Goal: Information Seeking & Learning: Learn about a topic

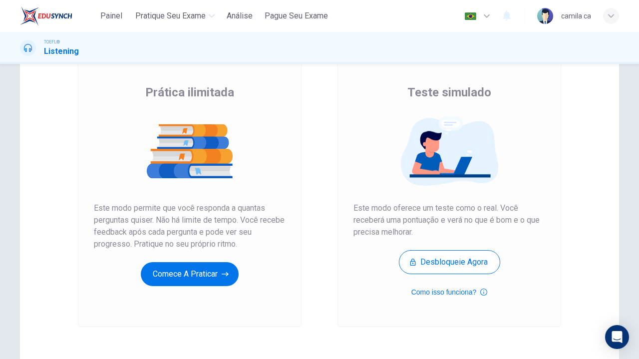
scroll to position [67, 0]
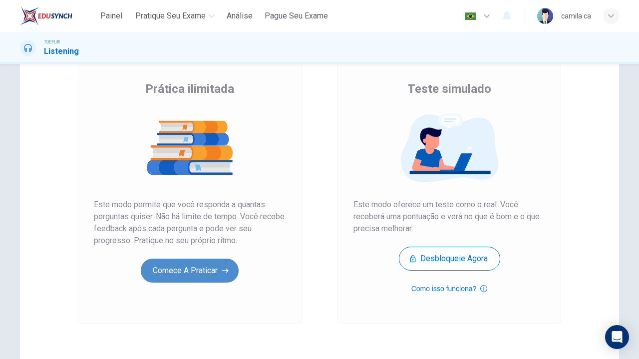
click at [177, 270] on button "Comece a praticar" at bounding box center [190, 271] width 98 height 24
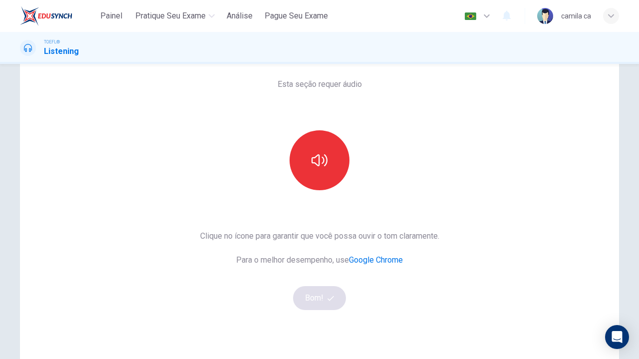
scroll to position [49, 0]
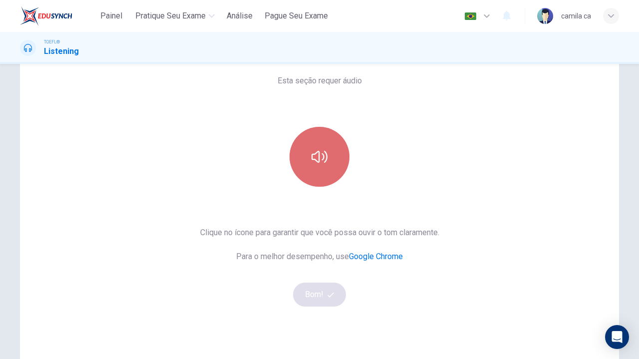
click at [315, 160] on icon "button" at bounding box center [320, 157] width 16 height 16
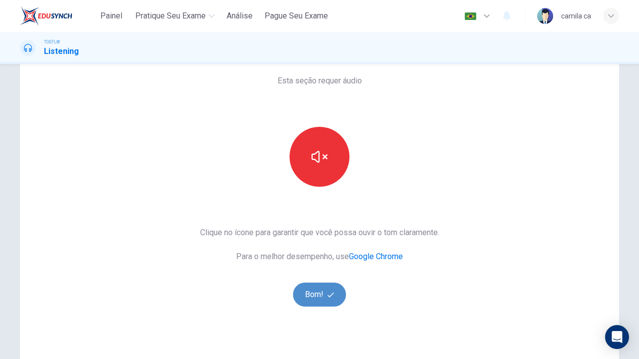
click at [328, 295] on icon "button" at bounding box center [331, 295] width 6 height 6
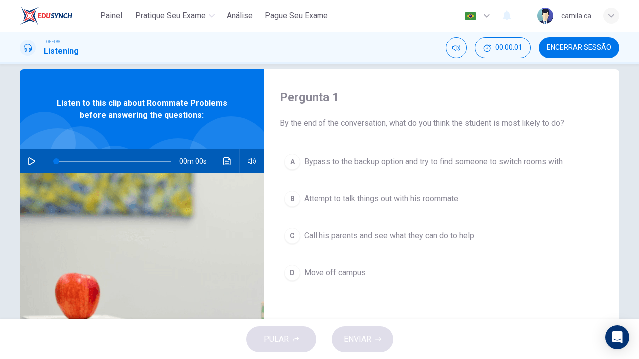
scroll to position [0, 0]
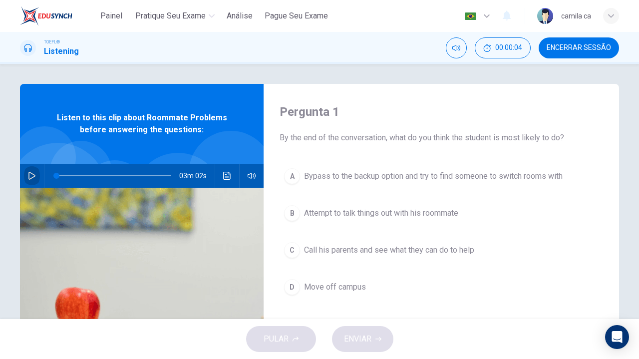
click at [28, 174] on icon "button" at bounding box center [32, 176] width 8 height 8
click at [28, 175] on icon "button" at bounding box center [32, 176] width 8 height 8
drag, startPoint x: 55, startPoint y: 175, endPoint x: 29, endPoint y: 172, distance: 26.6
click at [29, 172] on div "03m 02s" at bounding box center [142, 176] width 244 height 24
click at [24, 175] on button "button" at bounding box center [32, 176] width 16 height 24
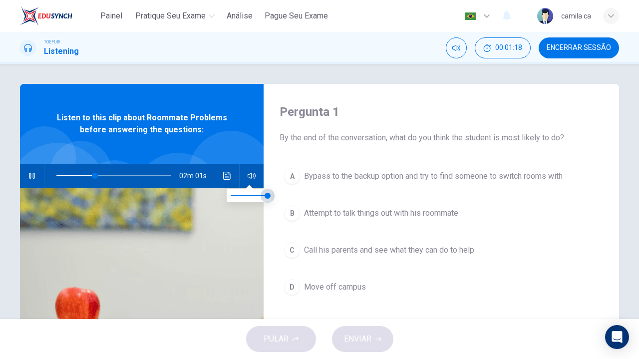
type input "33"
type input "0.7"
click at [257, 194] on span at bounding box center [257, 196] width 6 height 6
type input "34"
type input "0.6"
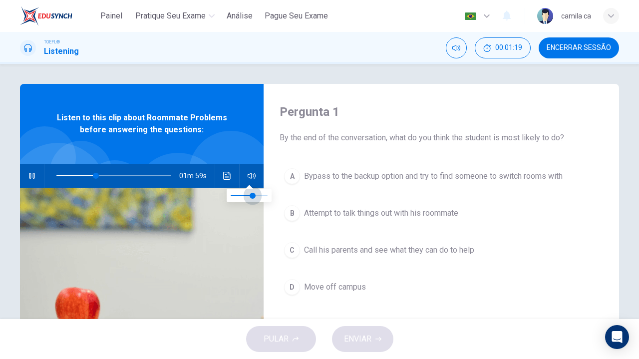
click at [253, 195] on span at bounding box center [253, 196] width 6 height 6
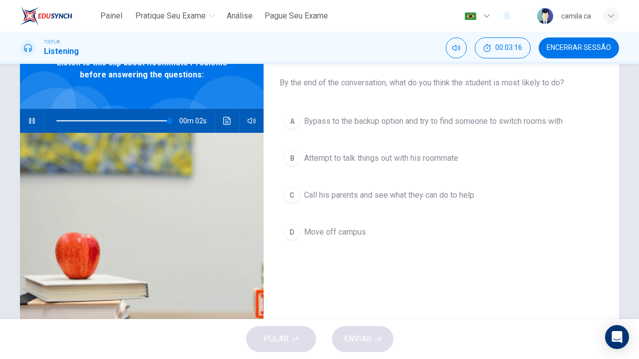
scroll to position [56, 0]
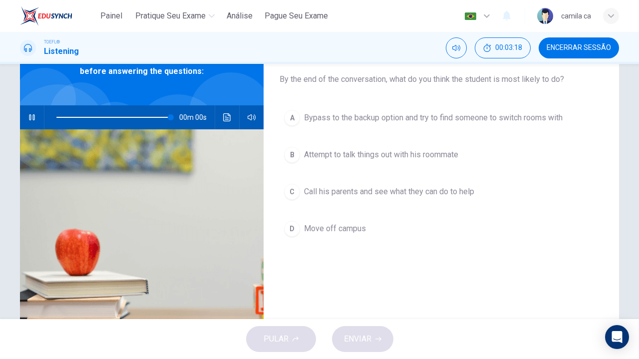
type input "0"
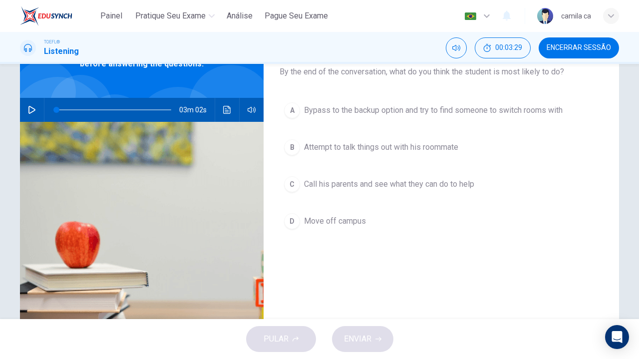
scroll to position [66, 0]
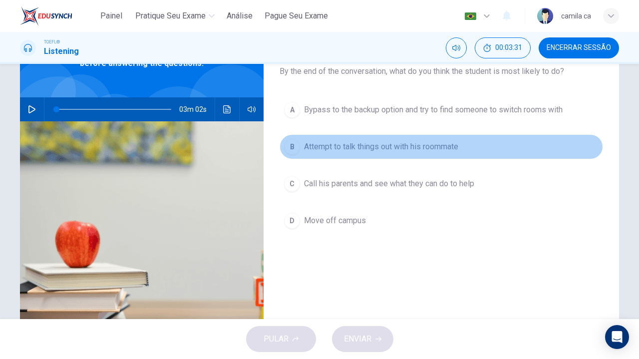
click at [452, 147] on span "Attempt to talk things out with his roommate" at bounding box center [381, 147] width 154 height 12
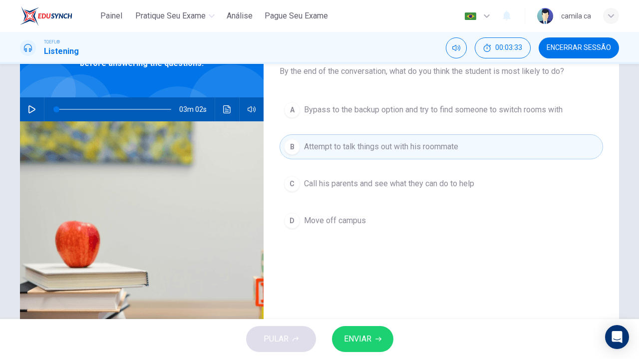
scroll to position [42, 0]
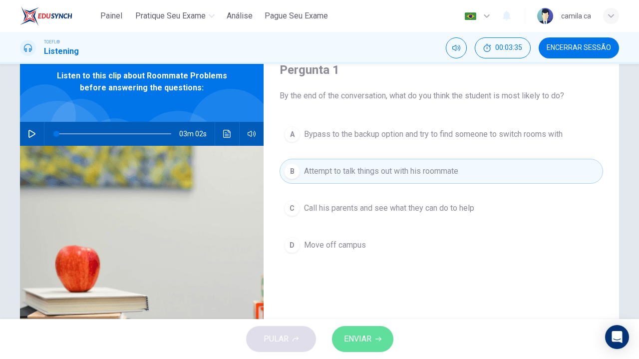
click at [376, 337] on icon "button" at bounding box center [379, 339] width 6 height 6
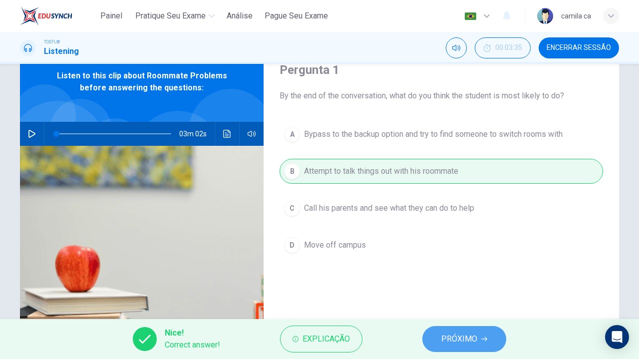
click at [438, 335] on button "PRÓXIMO" at bounding box center [464, 339] width 84 height 26
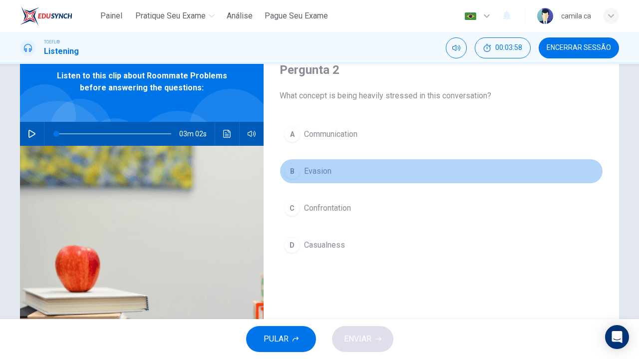
click at [341, 170] on button "B Evasion" at bounding box center [442, 171] width 324 height 25
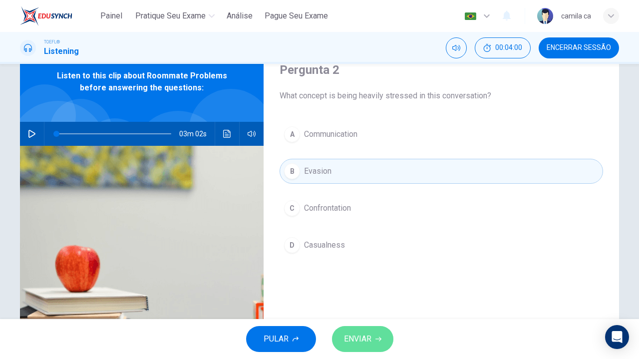
click at [364, 335] on span "ENVIAR" at bounding box center [357, 339] width 27 height 14
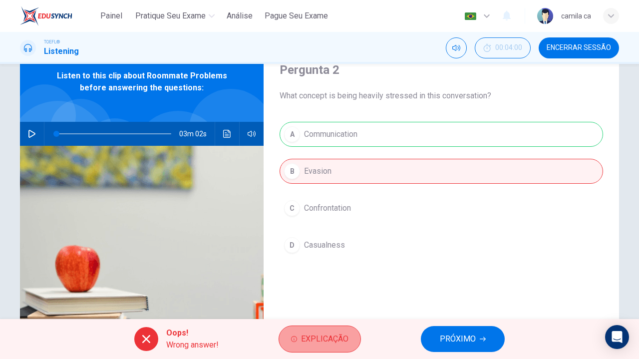
click at [329, 337] on span "Explicação" at bounding box center [324, 339] width 47 height 14
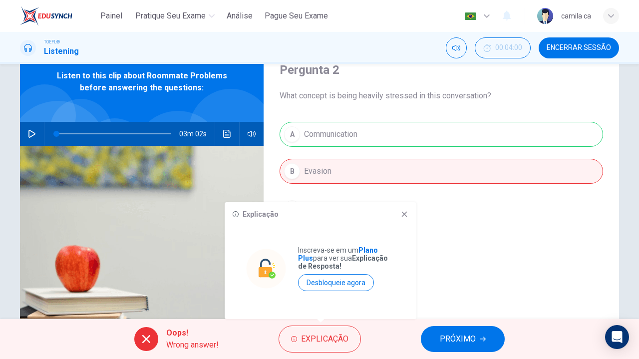
click at [403, 215] on icon at bounding box center [404, 214] width 8 height 8
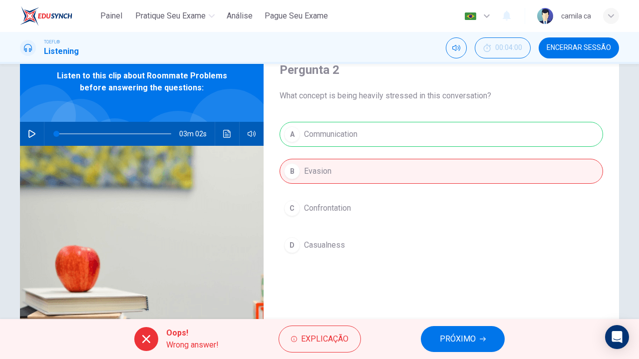
click at [461, 334] on span "PRÓXIMO" at bounding box center [458, 339] width 36 height 14
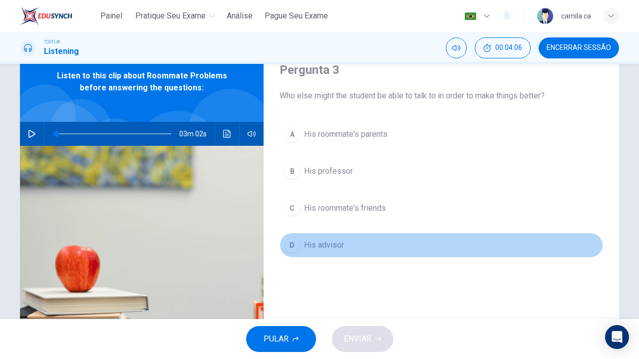
click at [362, 238] on button "D His advisor" at bounding box center [442, 245] width 324 height 25
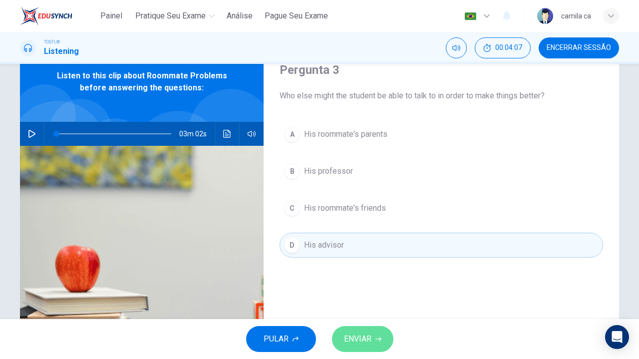
click at [359, 343] on span "ENVIAR" at bounding box center [357, 339] width 27 height 14
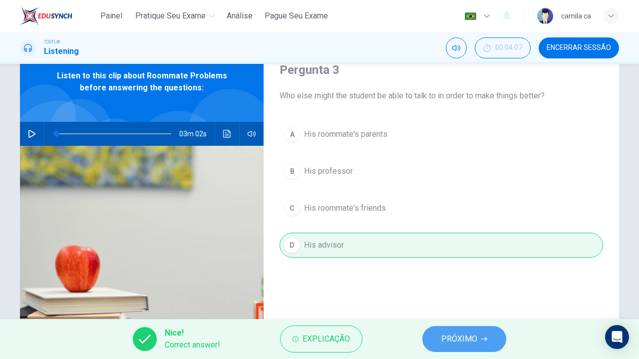
click at [454, 337] on span "PRÓXIMO" at bounding box center [459, 339] width 36 height 14
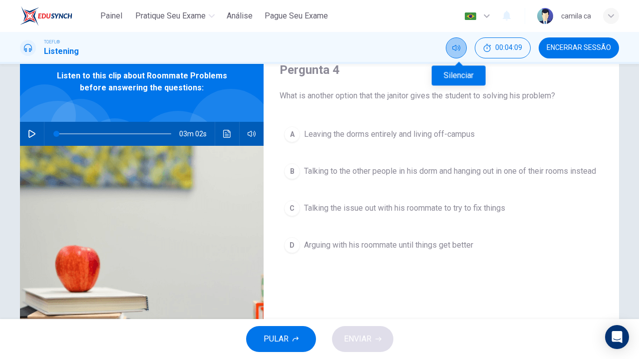
click at [453, 53] on button "Silenciar" at bounding box center [456, 47] width 21 height 21
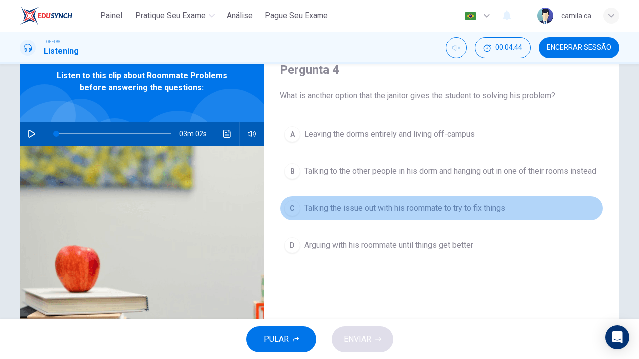
click at [401, 214] on span "Talking the issue out with his roommate to try to fix things" at bounding box center [404, 208] width 201 height 12
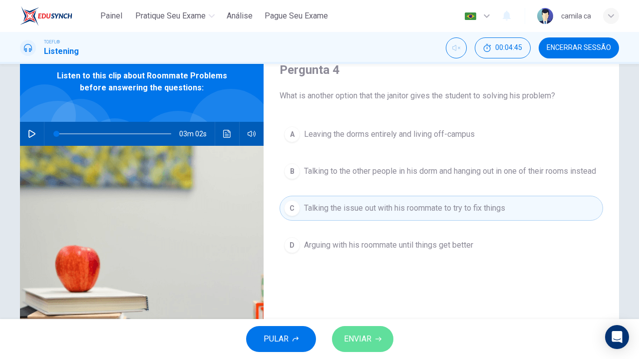
click at [378, 342] on button "ENVIAR" at bounding box center [362, 339] width 61 height 26
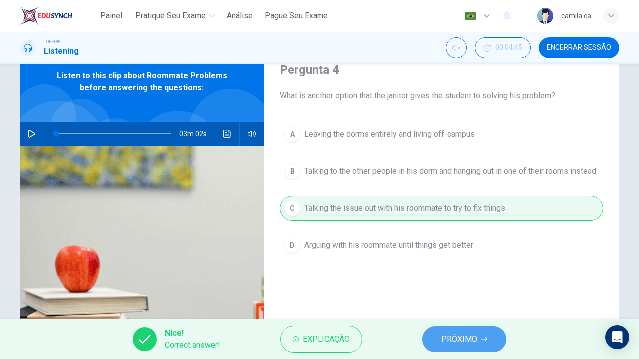
click at [447, 331] on button "PRÓXIMO" at bounding box center [464, 339] width 84 height 26
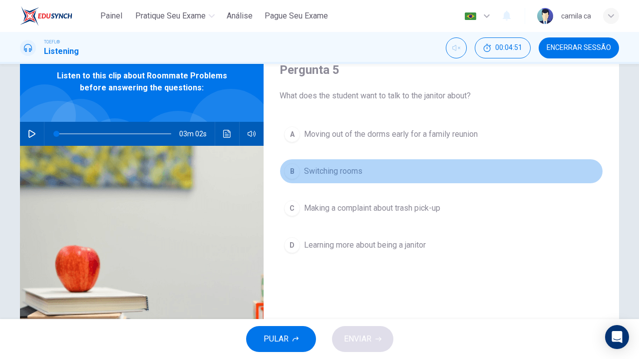
click at [352, 170] on span "Switching rooms" at bounding box center [333, 171] width 58 height 12
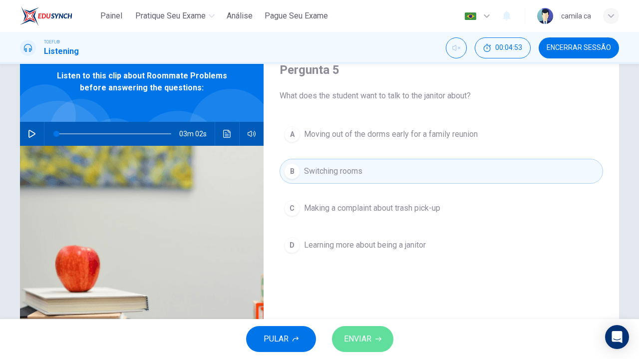
click at [373, 338] on button "ENVIAR" at bounding box center [362, 339] width 61 height 26
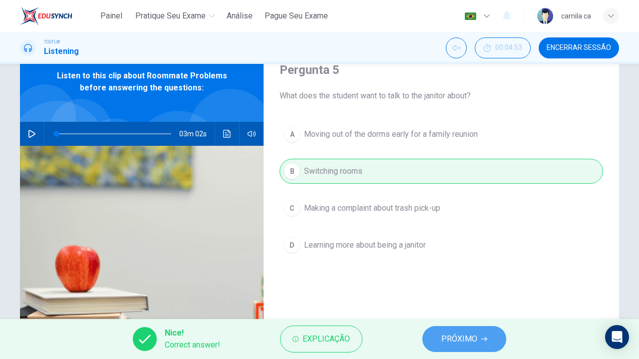
click at [450, 334] on span "PRÓXIMO" at bounding box center [459, 339] width 36 height 14
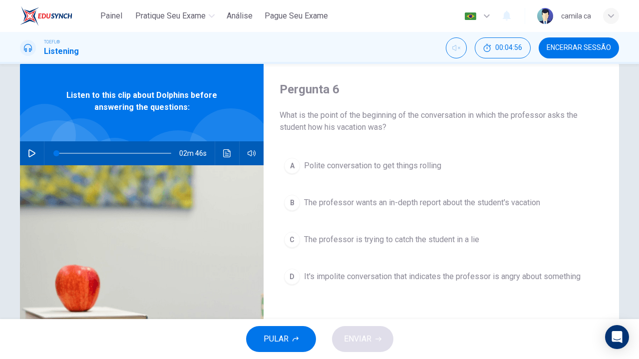
scroll to position [21, 0]
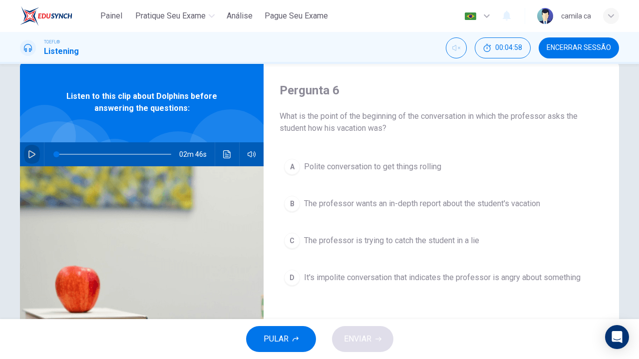
click at [29, 155] on icon "button" at bounding box center [32, 154] width 8 height 8
click at [450, 50] on button "Desilenciar" at bounding box center [456, 47] width 21 height 21
drag, startPoint x: 58, startPoint y: 153, endPoint x: 30, endPoint y: 157, distance: 28.2
click at [30, 157] on div "02m 46s" at bounding box center [142, 154] width 244 height 24
type input "0"
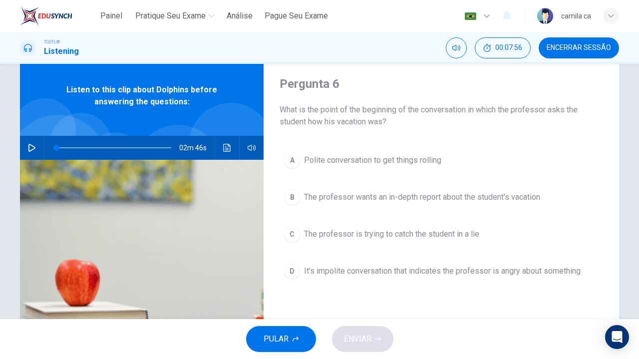
scroll to position [25, 0]
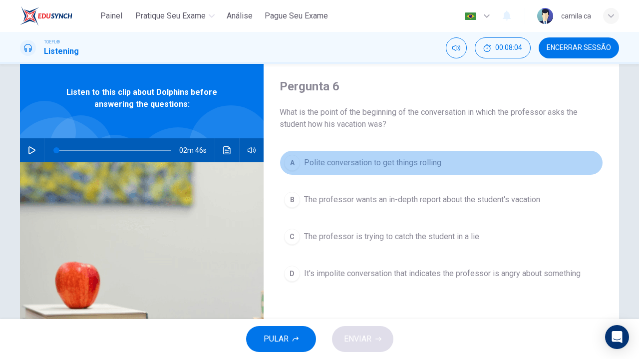
click at [323, 155] on button "A Polite conversation to get things rolling" at bounding box center [442, 162] width 324 height 25
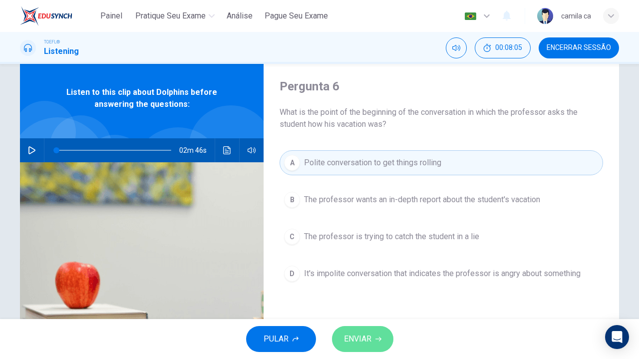
click at [349, 337] on span "ENVIAR" at bounding box center [357, 339] width 27 height 14
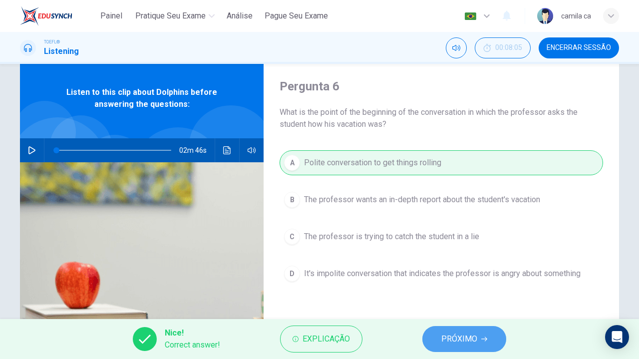
click at [467, 337] on span "PRÓXIMO" at bounding box center [459, 339] width 36 height 14
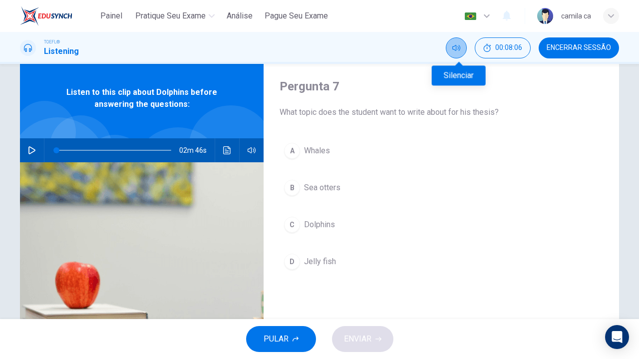
click at [460, 46] on icon "Silenciar" at bounding box center [456, 48] width 8 height 6
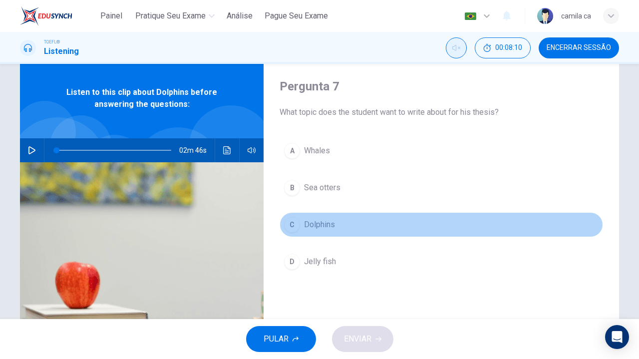
click at [330, 219] on span "Dolphins" at bounding box center [319, 225] width 31 height 12
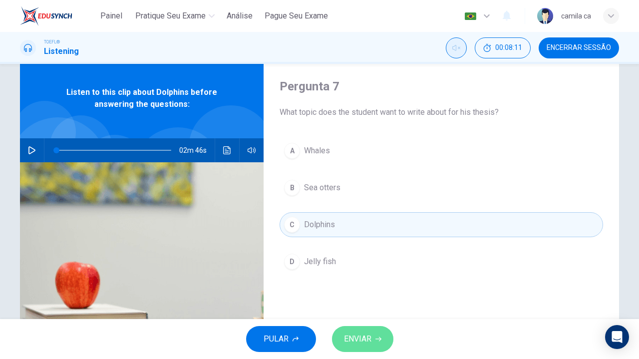
click at [364, 341] on span "ENVIAR" at bounding box center [357, 339] width 27 height 14
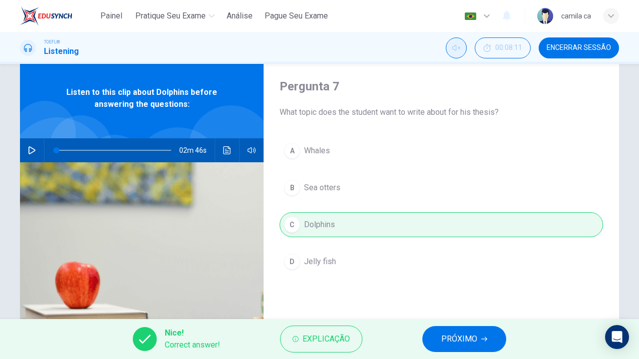
click at [464, 336] on span "PRÓXIMO" at bounding box center [459, 339] width 36 height 14
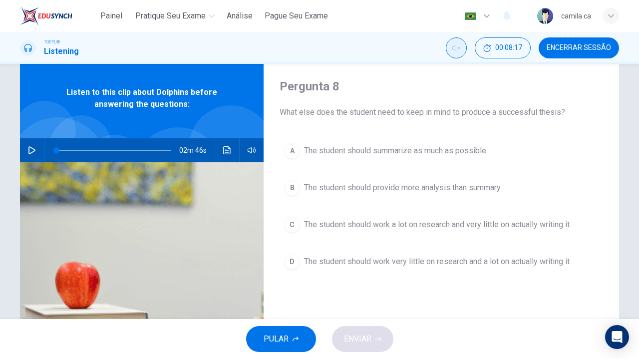
click at [382, 185] on span "The student should provide more analysis than summary" at bounding box center [402, 188] width 197 height 12
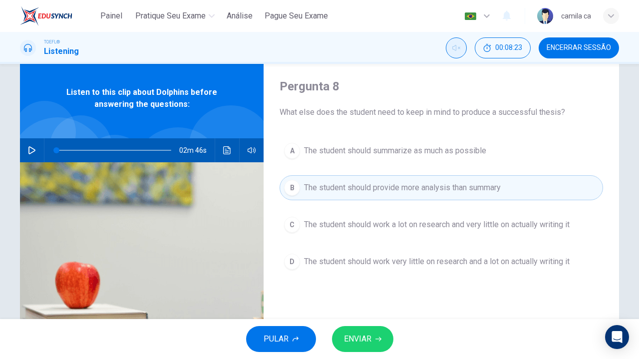
click at [364, 333] on span "ENVIAR" at bounding box center [357, 339] width 27 height 14
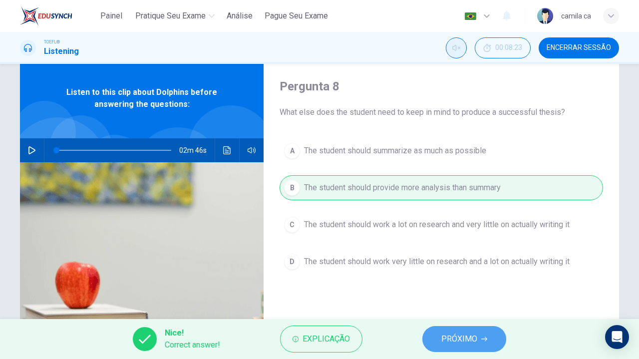
click at [453, 341] on span "PRÓXIMO" at bounding box center [459, 339] width 36 height 14
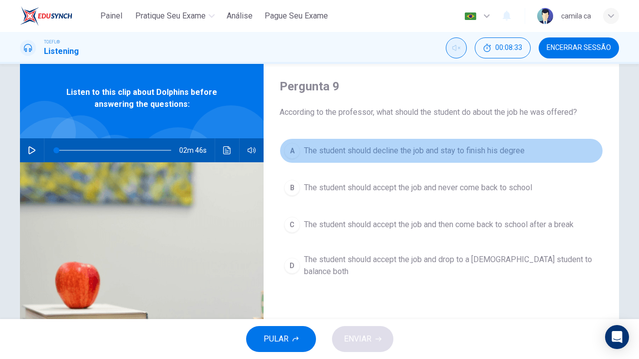
click at [393, 149] on span "The student should decline the job and stay to finish his degree" at bounding box center [414, 151] width 221 height 12
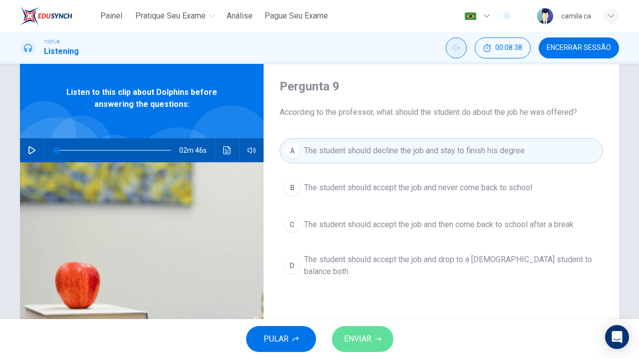
click at [371, 340] on span "ENVIAR" at bounding box center [357, 339] width 27 height 14
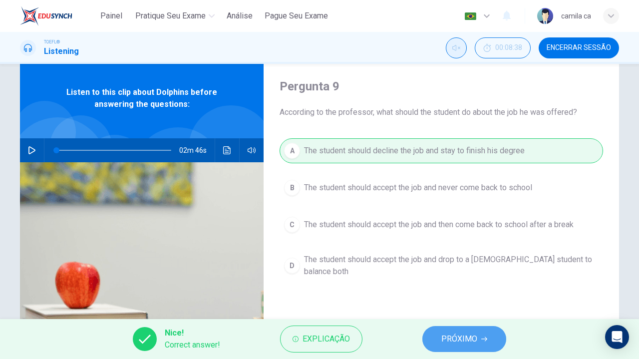
click at [460, 332] on button "PRÓXIMO" at bounding box center [464, 339] width 84 height 26
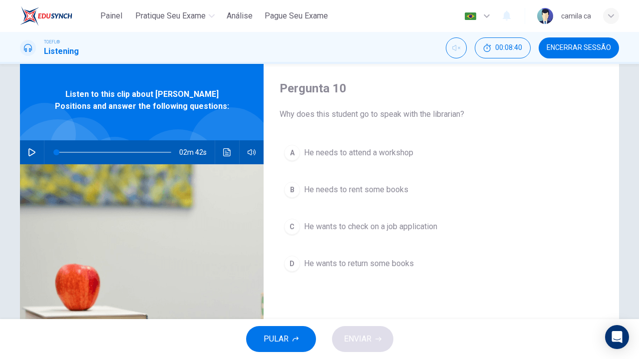
scroll to position [23, 0]
click at [29, 150] on icon "button" at bounding box center [32, 152] width 8 height 8
click at [464, 44] on button "Desilenciar" at bounding box center [456, 47] width 21 height 21
drag, startPoint x: 57, startPoint y: 153, endPoint x: 39, endPoint y: 153, distance: 17.5
click at [39, 153] on div "02m 42s" at bounding box center [142, 152] width 244 height 24
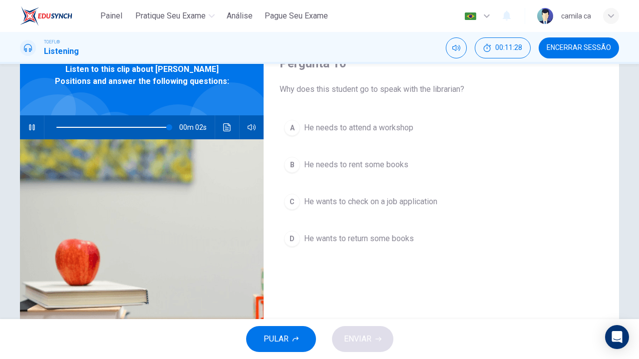
scroll to position [48, 0]
type input "0"
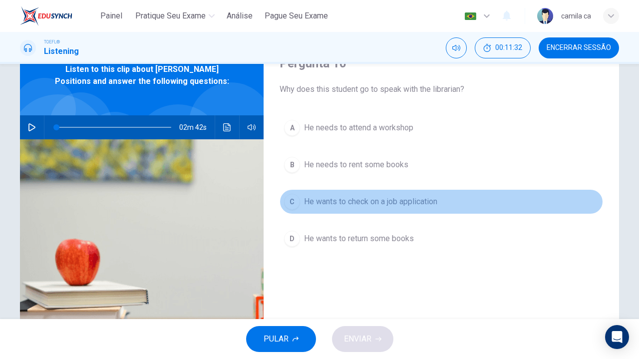
click at [414, 202] on span "He wants to check on a job application" at bounding box center [370, 202] width 133 height 12
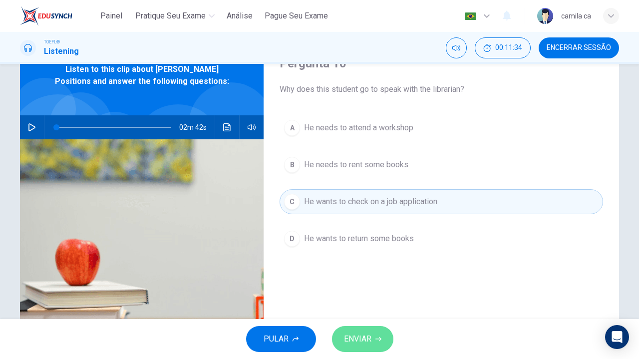
click at [356, 338] on span "ENVIAR" at bounding box center [357, 339] width 27 height 14
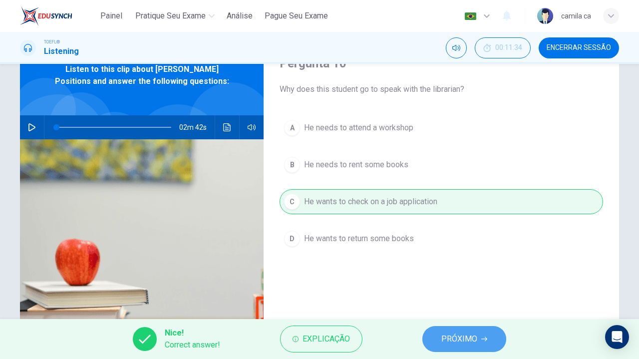
click at [427, 333] on button "PRÓXIMO" at bounding box center [464, 339] width 84 height 26
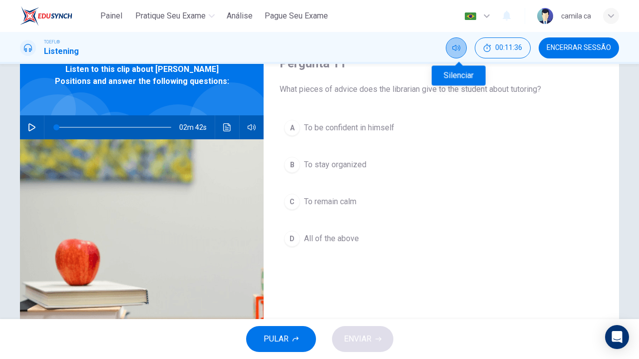
click at [454, 48] on button "Silenciar" at bounding box center [456, 47] width 21 height 21
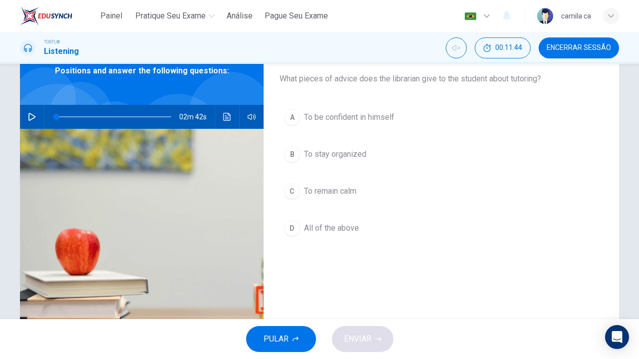
scroll to position [59, 0]
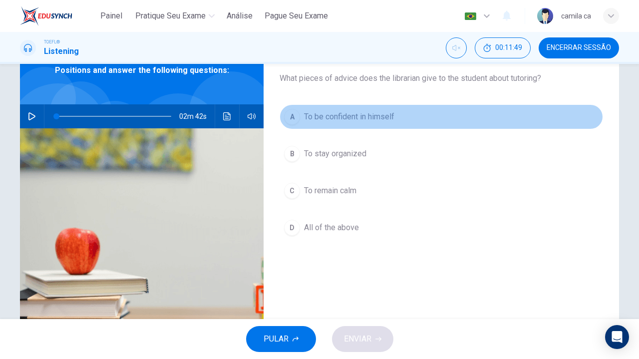
click at [354, 121] on span "To be confident in himself" at bounding box center [349, 117] width 90 height 12
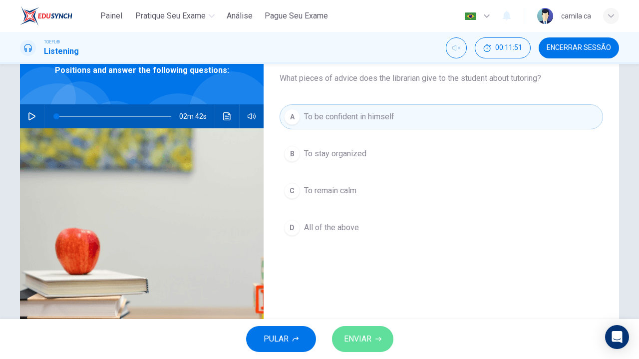
click at [375, 331] on button "ENVIAR" at bounding box center [362, 339] width 61 height 26
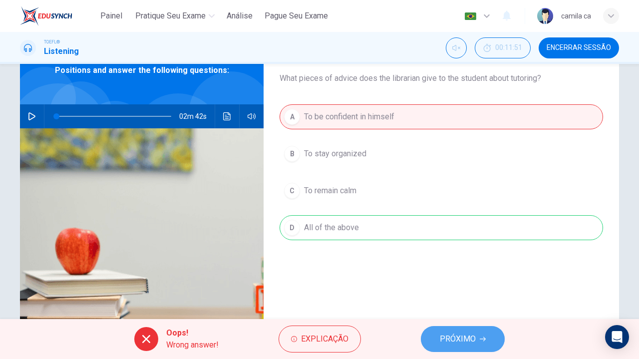
click at [435, 333] on button "PRÓXIMO" at bounding box center [463, 339] width 84 height 26
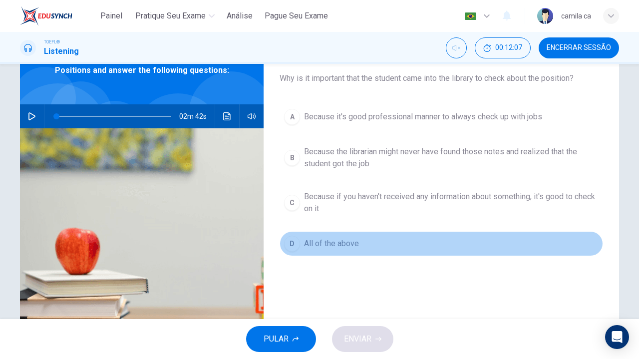
click at [392, 246] on button "D All of the above" at bounding box center [442, 243] width 324 height 25
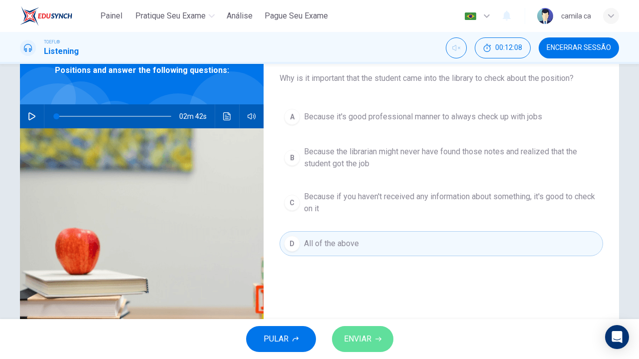
click at [369, 346] on span "ENVIAR" at bounding box center [357, 339] width 27 height 14
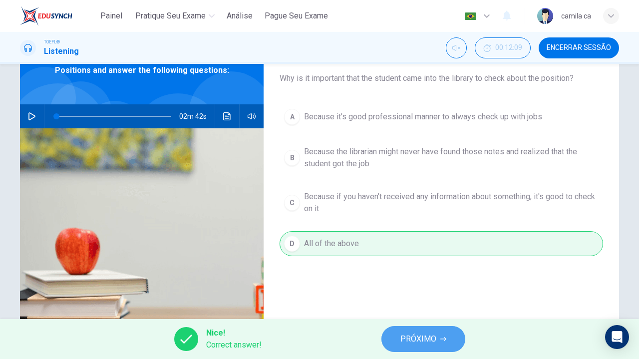
click at [417, 334] on span "PRÓXIMO" at bounding box center [418, 339] width 36 height 14
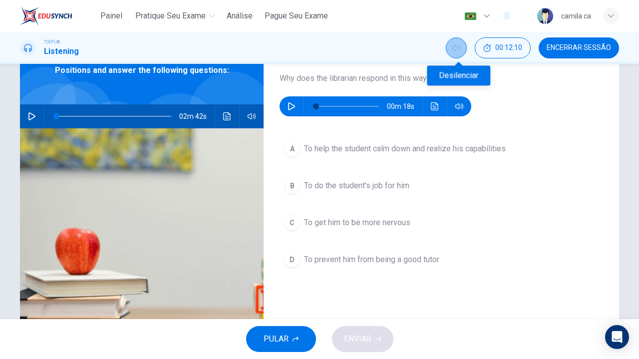
click at [457, 48] on icon "Desilenciar" at bounding box center [456, 48] width 8 height 8
click at [288, 106] on icon "button" at bounding box center [292, 106] width 8 height 8
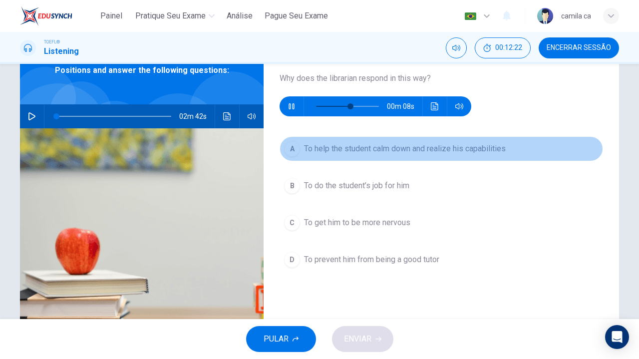
click at [478, 153] on span "To help the student calm down and realize his capabilities" at bounding box center [405, 149] width 202 height 12
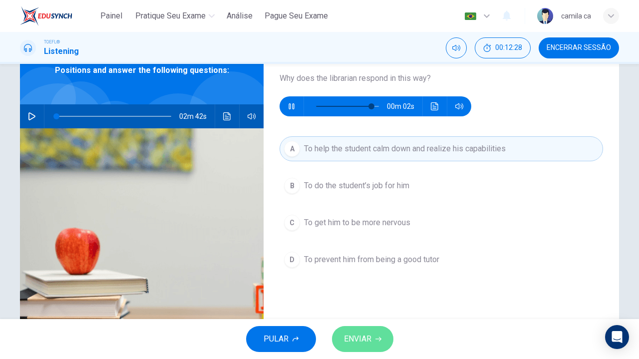
click at [378, 344] on button "ENVIAR" at bounding box center [362, 339] width 61 height 26
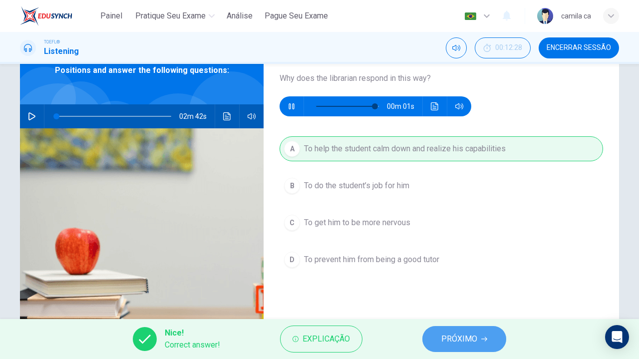
click at [465, 337] on span "PRÓXIMO" at bounding box center [459, 339] width 36 height 14
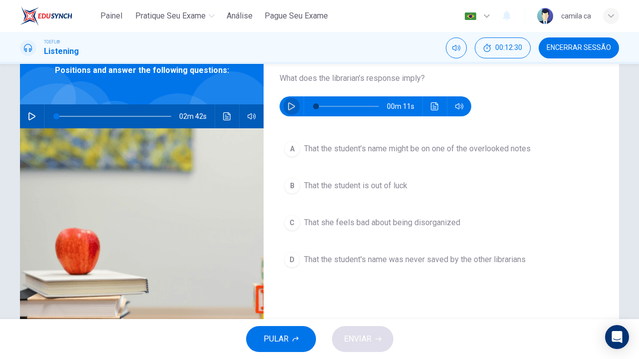
click at [291, 101] on button "button" at bounding box center [292, 106] width 16 height 20
type input "0"
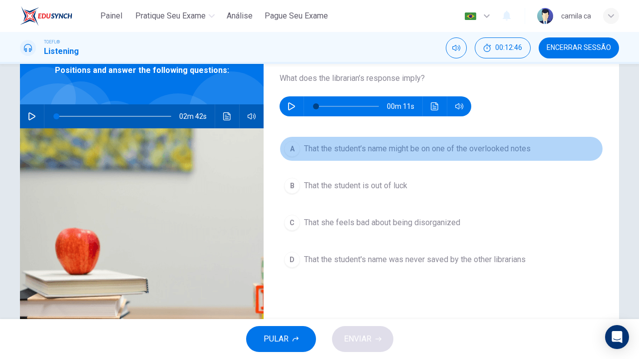
click at [429, 145] on span "That the student’s name might be on one of the overlooked notes" at bounding box center [417, 149] width 227 height 12
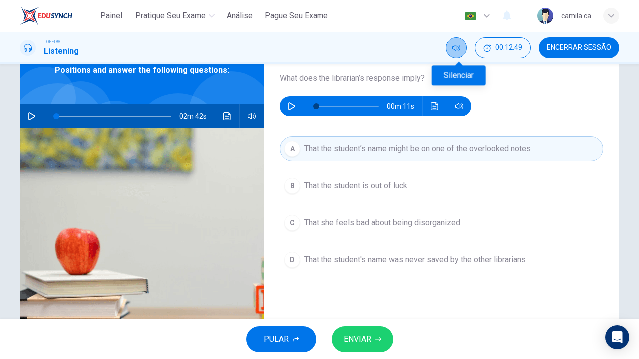
click at [460, 53] on button "Silenciar" at bounding box center [456, 47] width 21 height 21
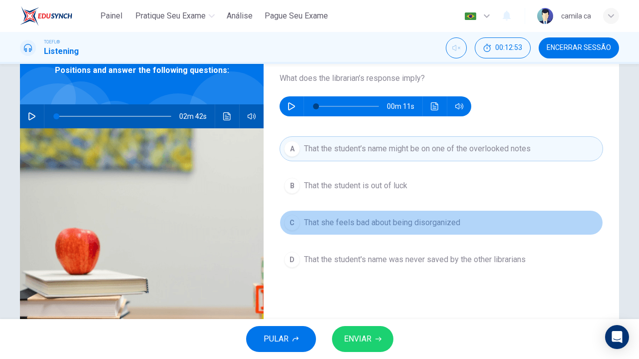
click at [434, 222] on span "That she feels bad about being disorganized" at bounding box center [382, 223] width 156 height 12
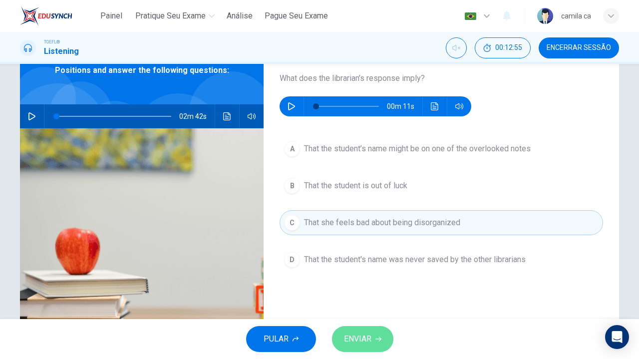
click at [370, 336] on span "ENVIAR" at bounding box center [357, 339] width 27 height 14
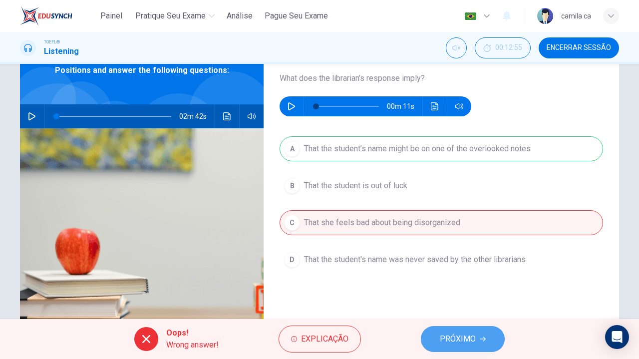
click at [468, 335] on span "PRÓXIMO" at bounding box center [458, 339] width 36 height 14
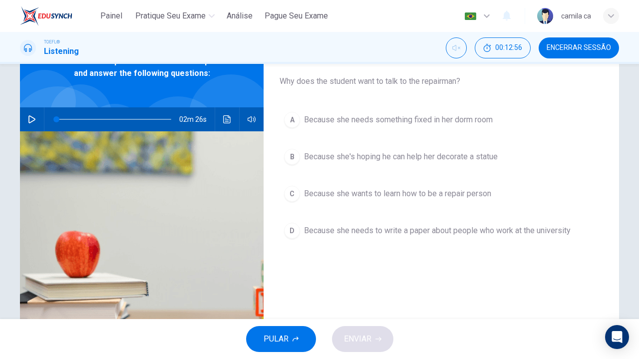
scroll to position [57, 0]
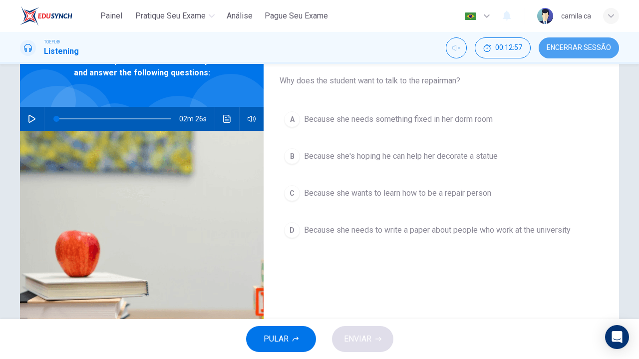
click at [569, 43] on button "Encerrar Sessão" at bounding box center [579, 47] width 80 height 21
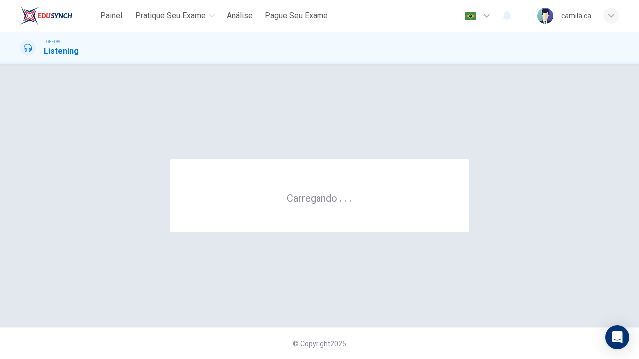
scroll to position [0, 0]
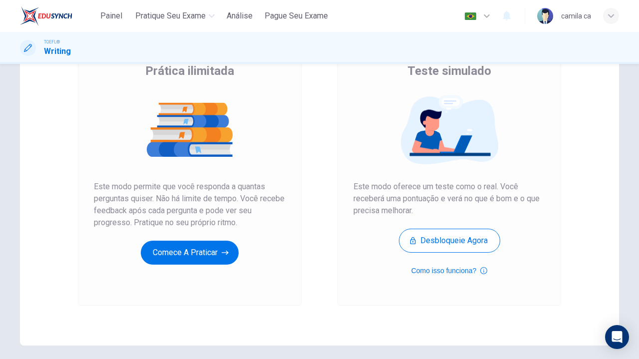
scroll to position [86, 0]
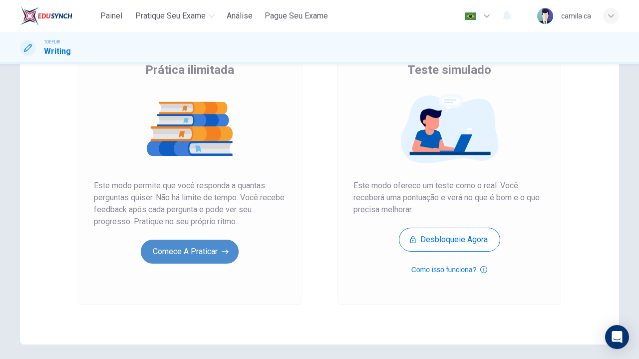
click at [188, 248] on button "Comece a praticar" at bounding box center [190, 252] width 98 height 24
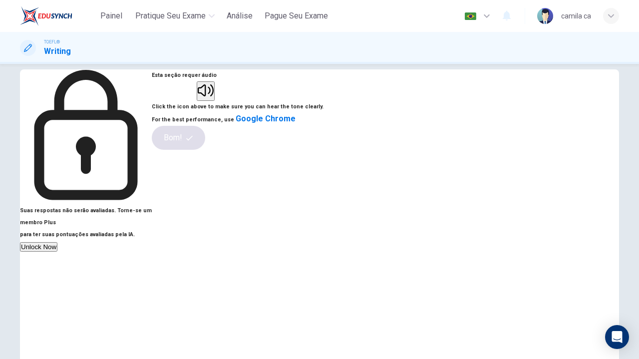
scroll to position [0, 0]
